Goal: Navigation & Orientation: Find specific page/section

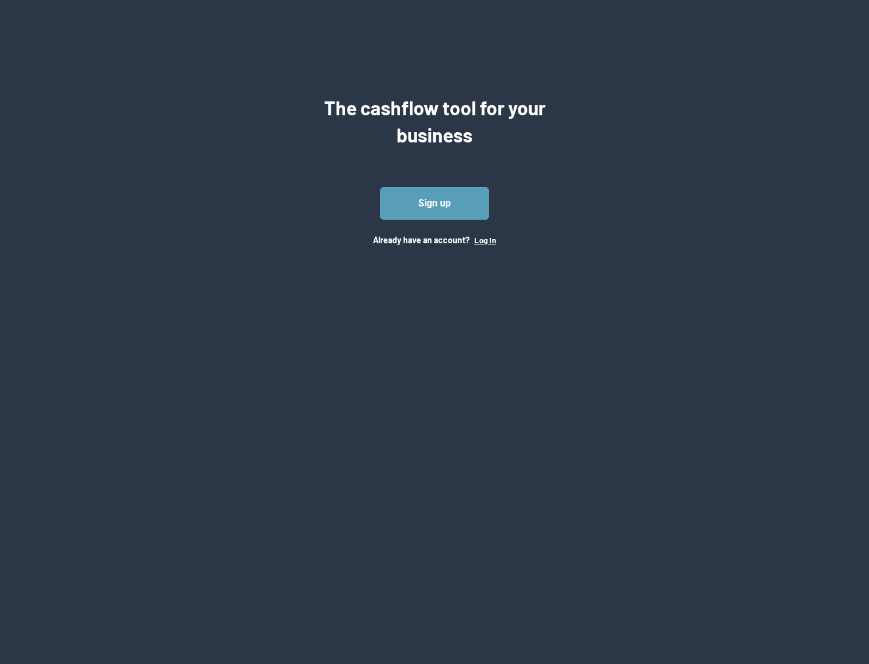
click at [485, 240] on button "Log In" at bounding box center [485, 240] width 22 height 10
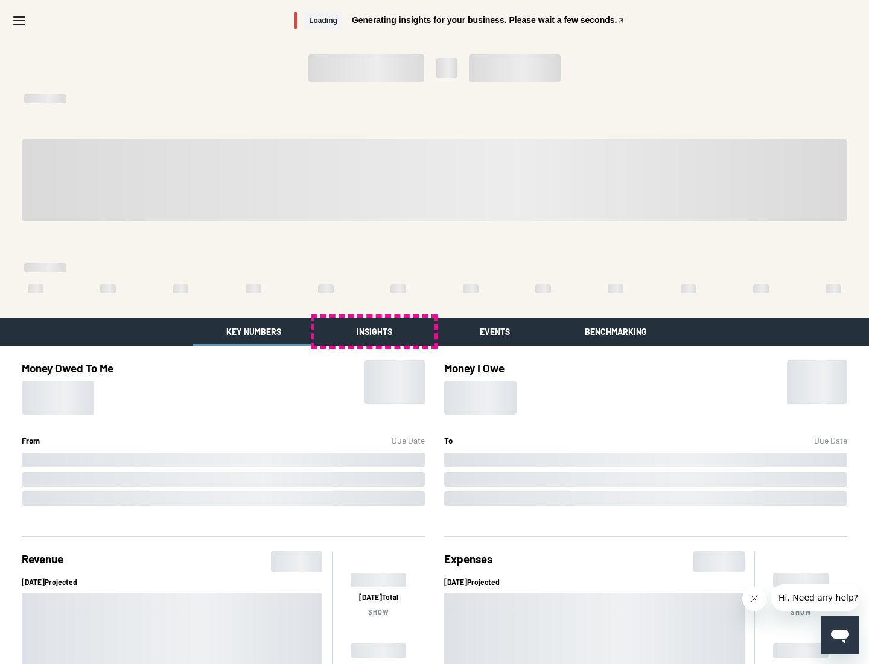
click at [374, 331] on button "Insights" at bounding box center [374, 332] width 121 height 28
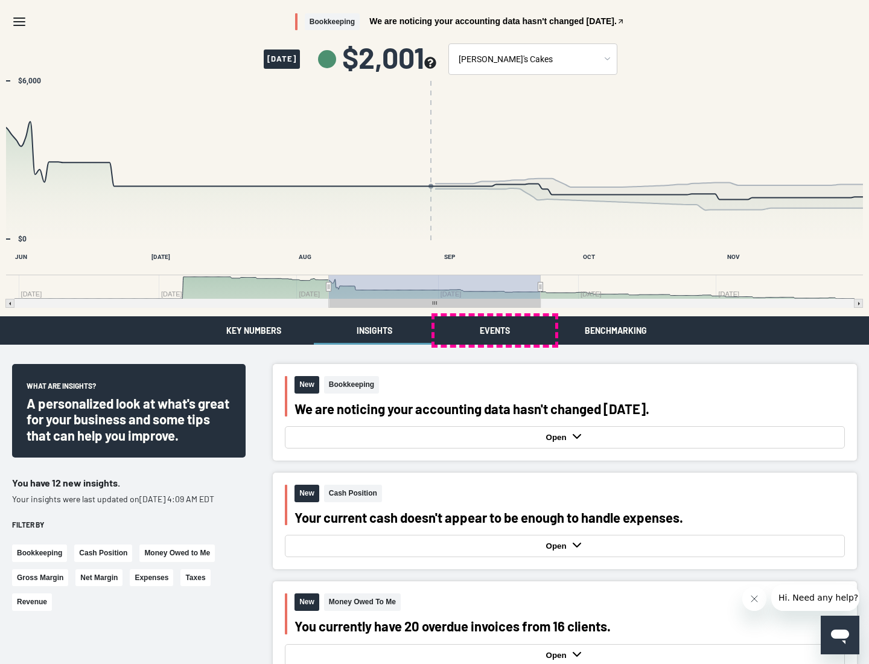
click at [495, 330] on button "Events" at bounding box center [495, 330] width 121 height 28
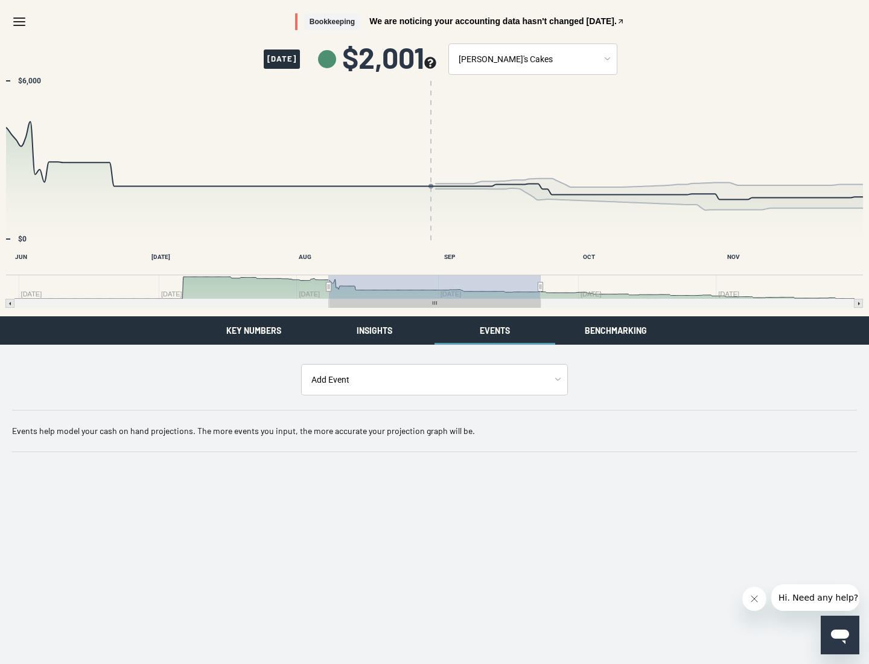
click at [616, 330] on button "Benchmarking" at bounding box center [615, 330] width 121 height 28
